Goal: Obtain resource: Obtain resource

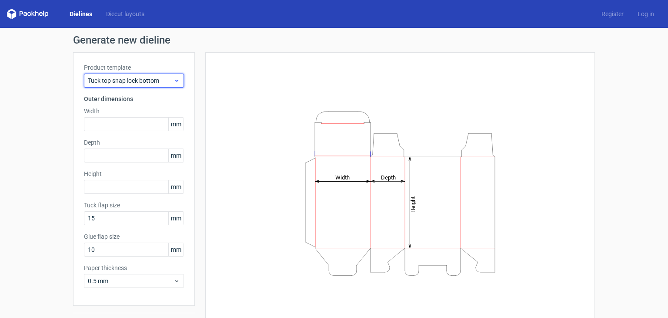
click at [165, 77] on span "Tuck top snap lock bottom" at bounding box center [131, 80] width 86 height 9
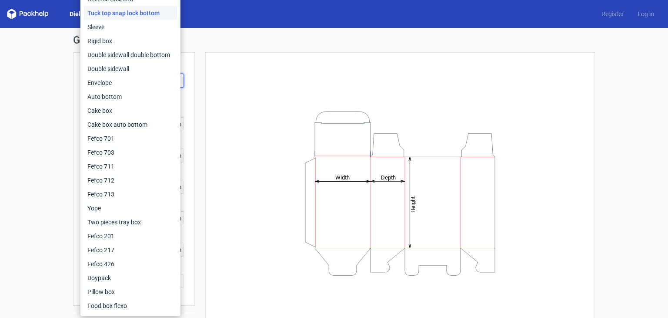
scroll to position [23, 0]
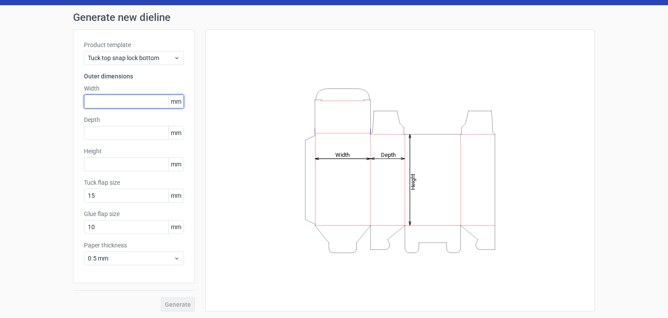
click at [122, 96] on input "text" at bounding box center [134, 101] width 100 height 14
click at [152, 49] on div "Product template Tuck top snap lock bottom" at bounding box center [134, 52] width 100 height 24
click at [149, 56] on span "Tuck top snap lock bottom" at bounding box center [131, 58] width 86 height 9
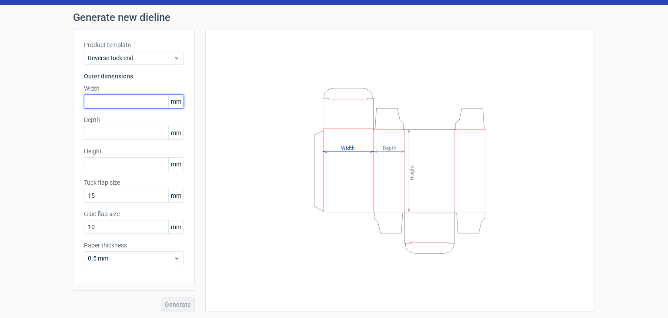
click at [124, 100] on input "text" at bounding box center [134, 101] width 100 height 14
type input "39"
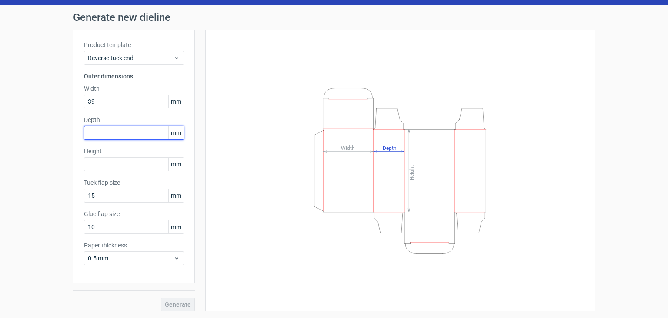
click at [134, 129] on input "text" at bounding box center [134, 133] width 100 height 14
type input "39"
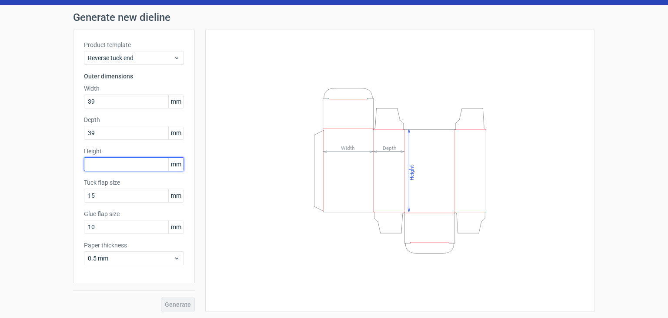
click at [133, 161] on input "text" at bounding box center [134, 164] width 100 height 14
type input "95"
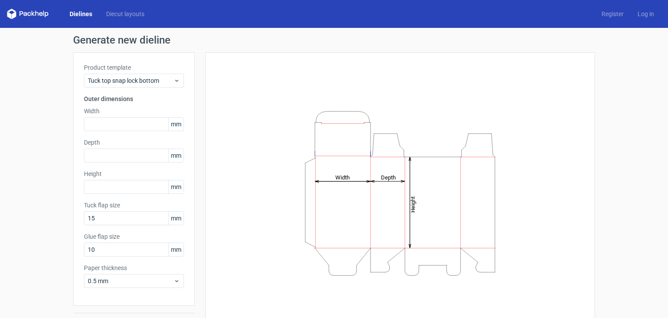
click at [131, 8] on div "Dielines Diecut layouts Register Log in" at bounding box center [334, 14] width 668 height 28
click at [129, 17] on link "Diecut layouts" at bounding box center [125, 14] width 52 height 9
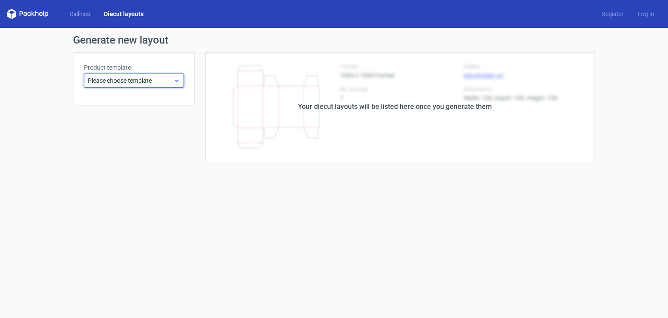
click at [153, 79] on span "Please choose template" at bounding box center [131, 80] width 86 height 9
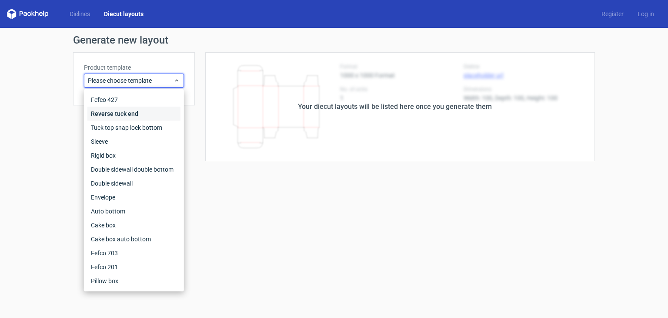
click at [134, 114] on div "Reverse tuck end" at bounding box center [133, 114] width 93 height 14
